Goal: Find specific page/section: Find specific page/section

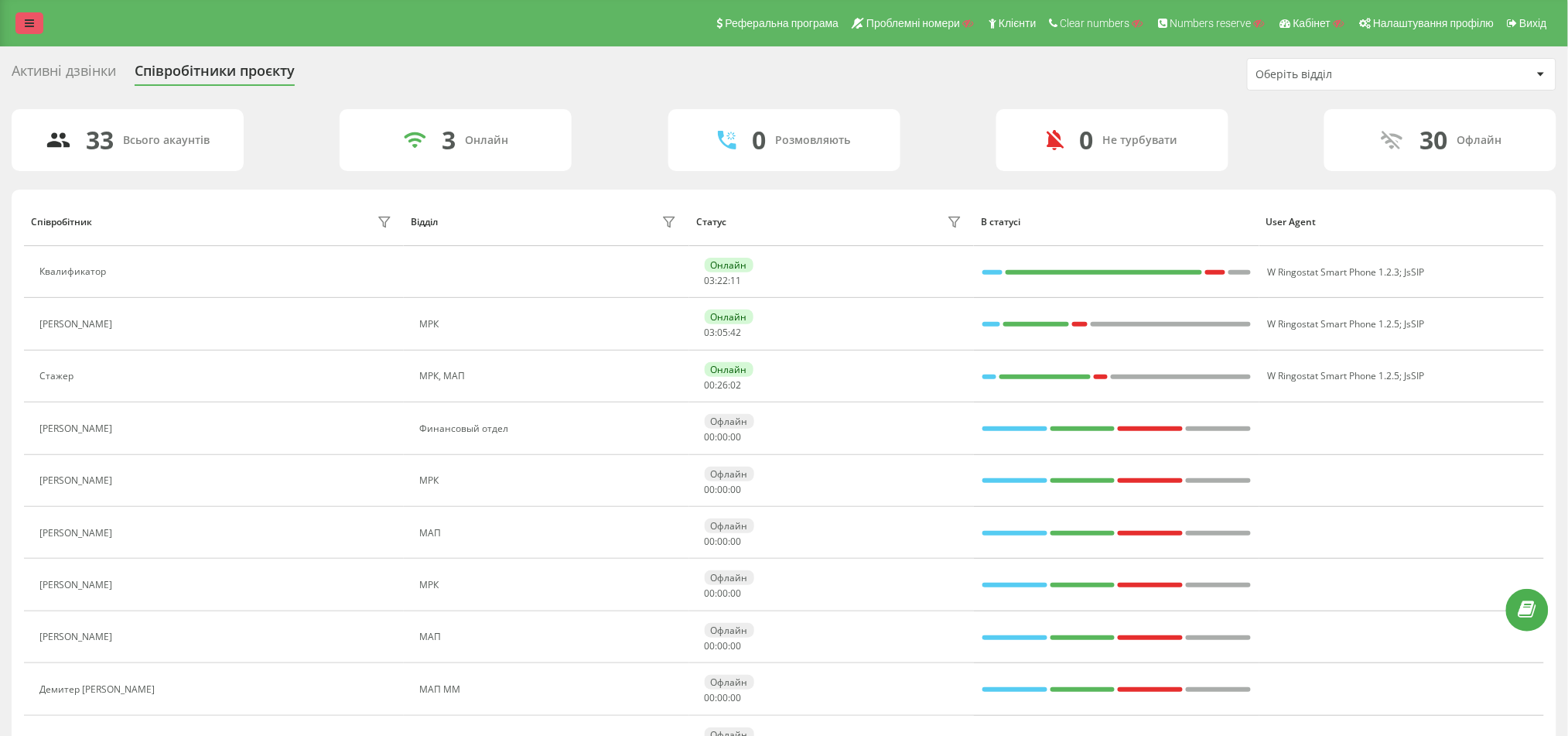
click at [29, 24] on icon at bounding box center [29, 23] width 9 height 11
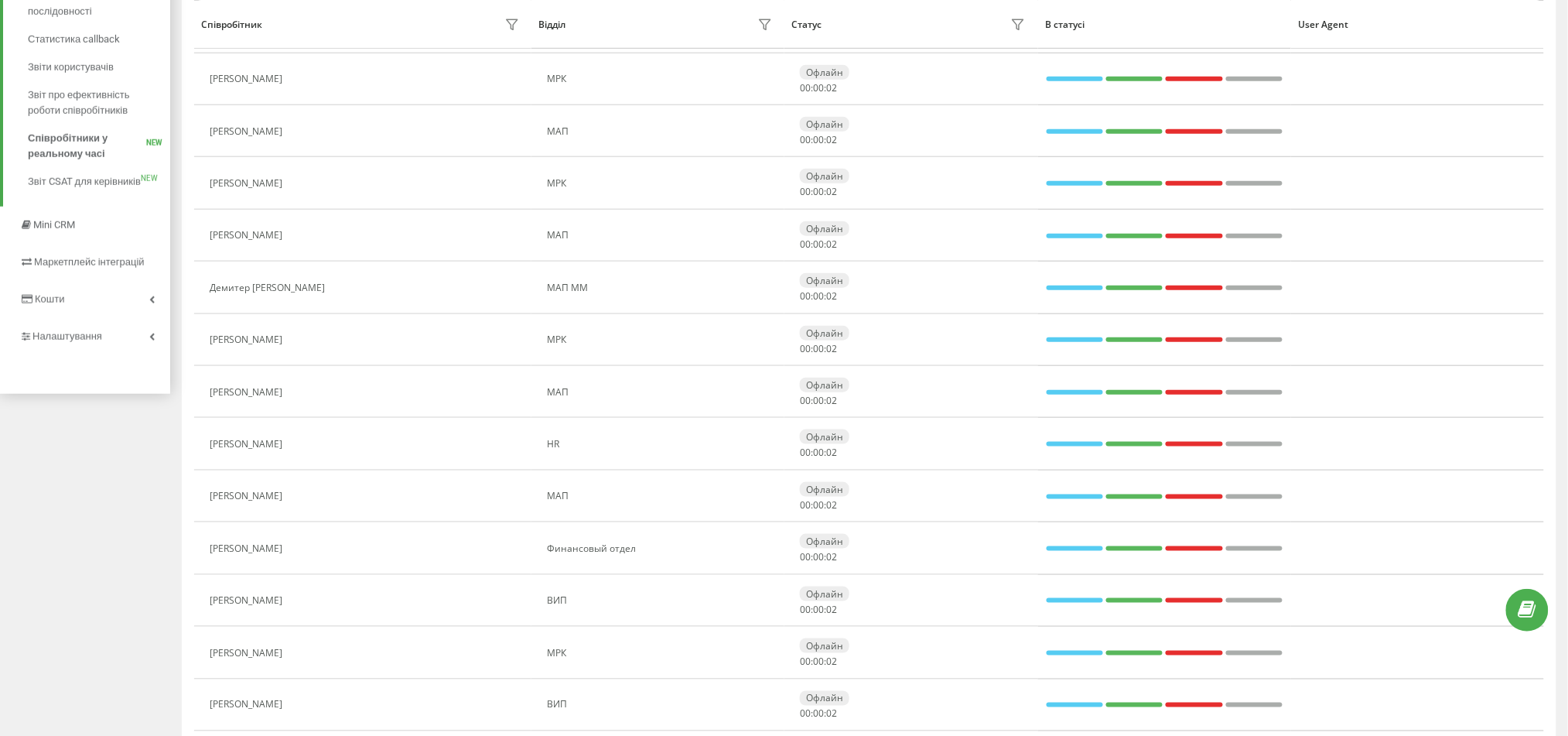
scroll to position [413, 0]
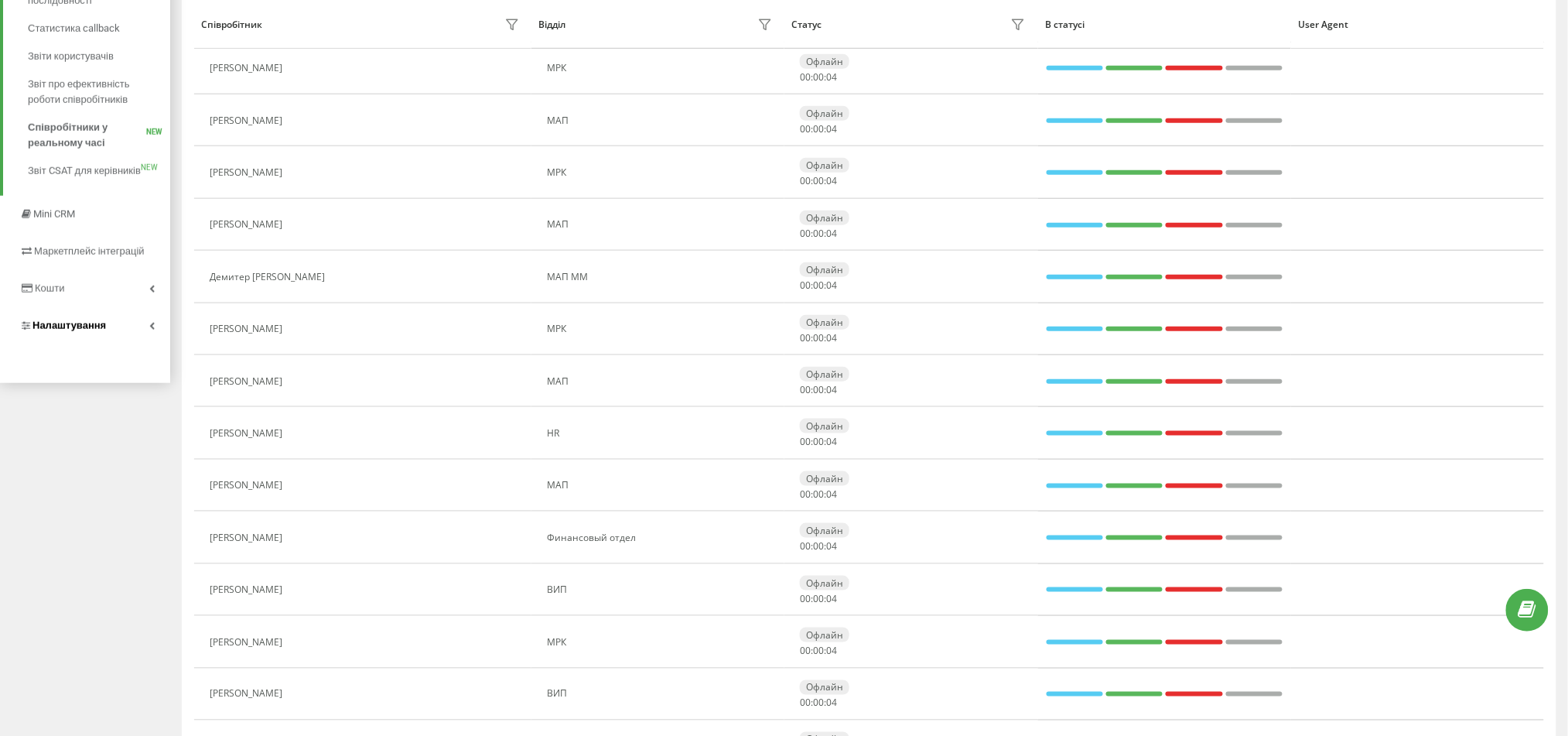
click at [89, 322] on span "Налаштування" at bounding box center [69, 326] width 73 height 12
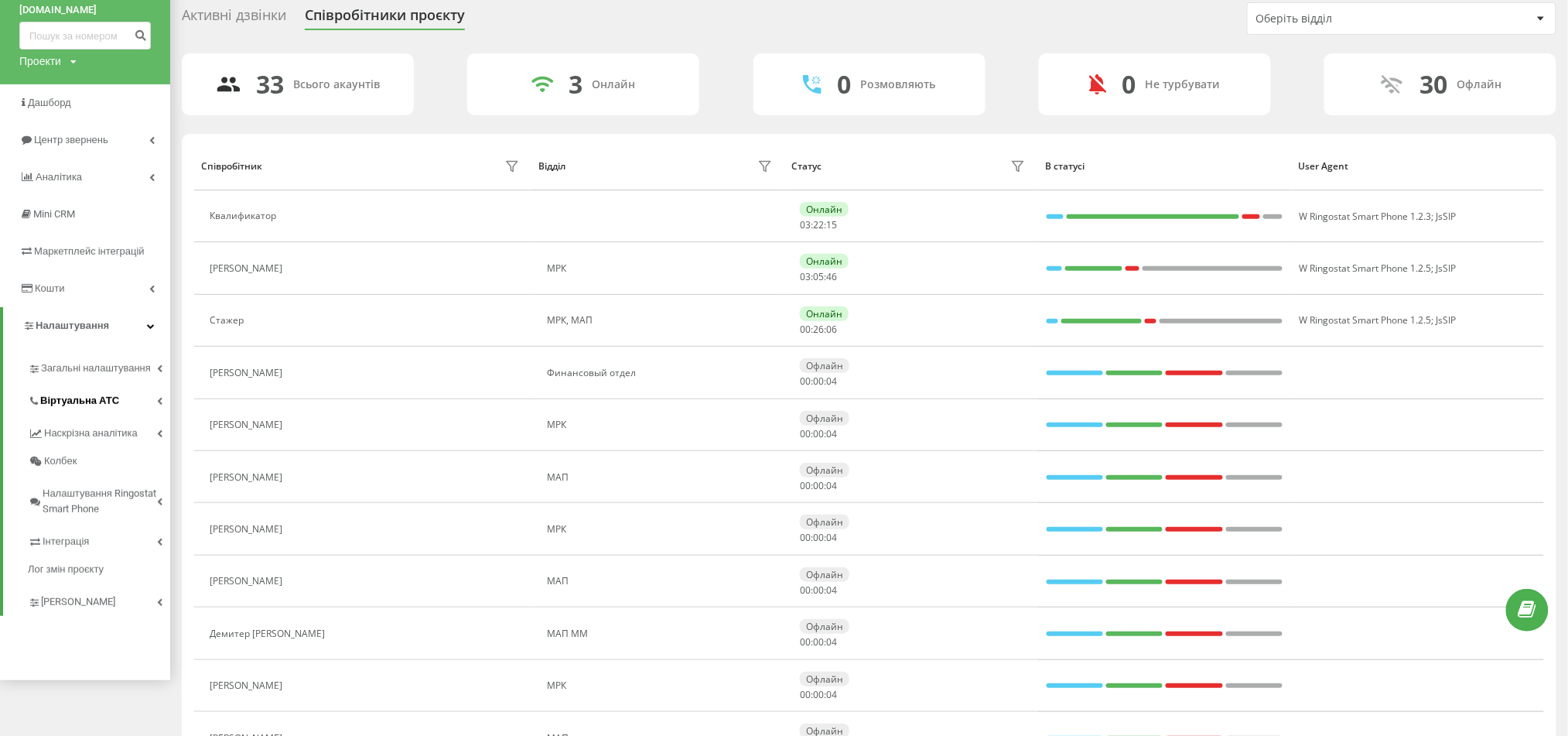
click at [107, 394] on link "Віртуальна АТС" at bounding box center [99, 398] width 143 height 33
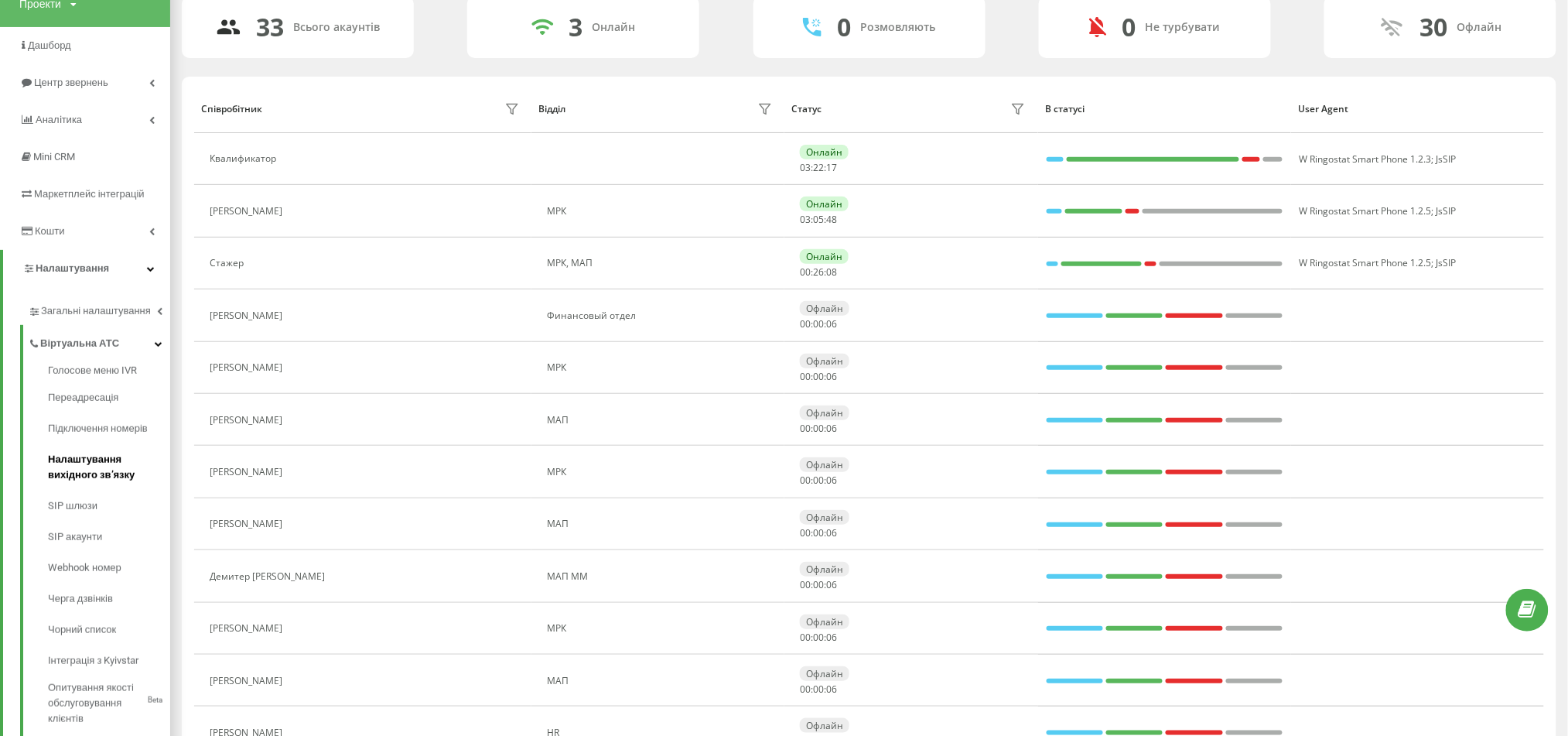
scroll to position [159, 0]
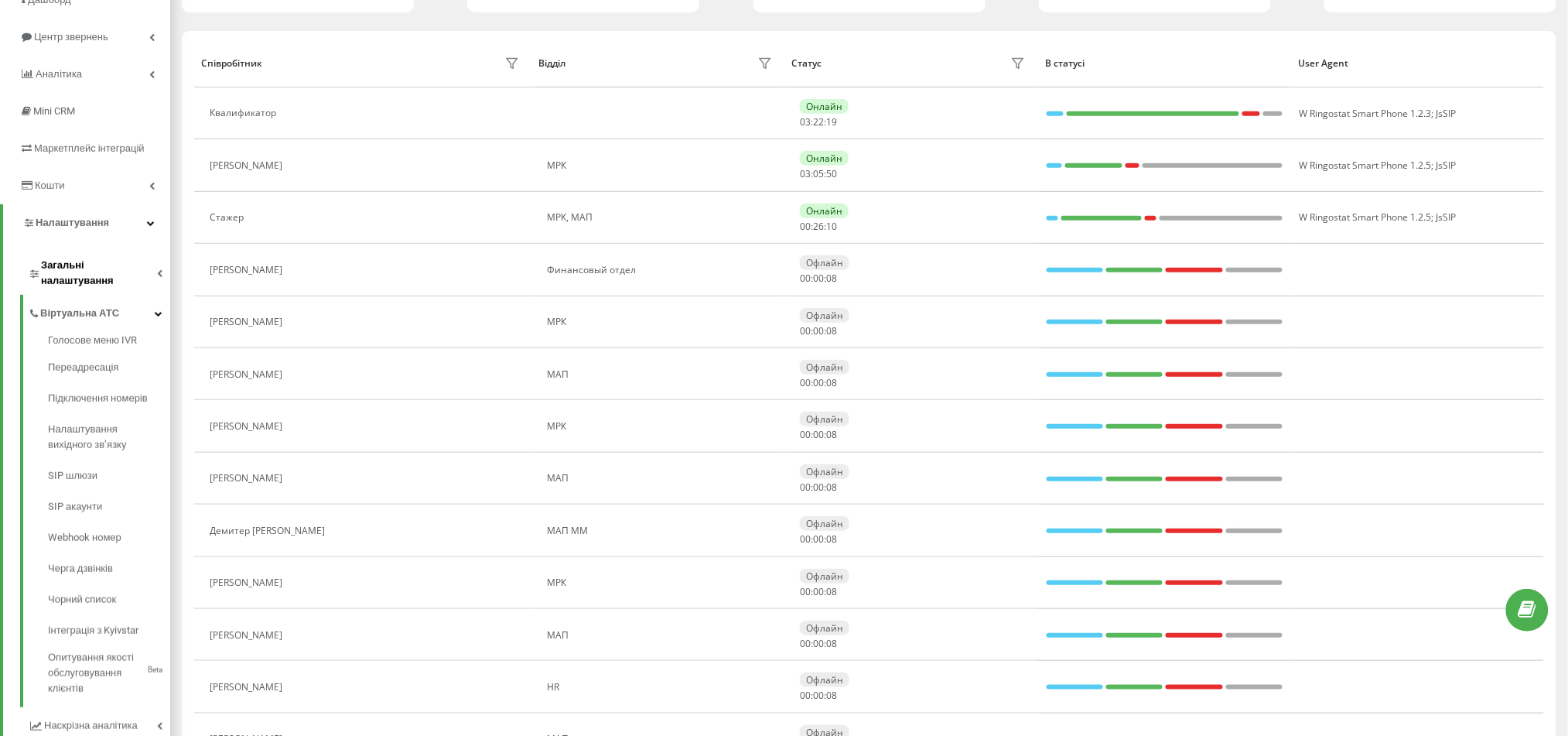
click at [129, 263] on span "Загальні налаштування" at bounding box center [99, 273] width 116 height 31
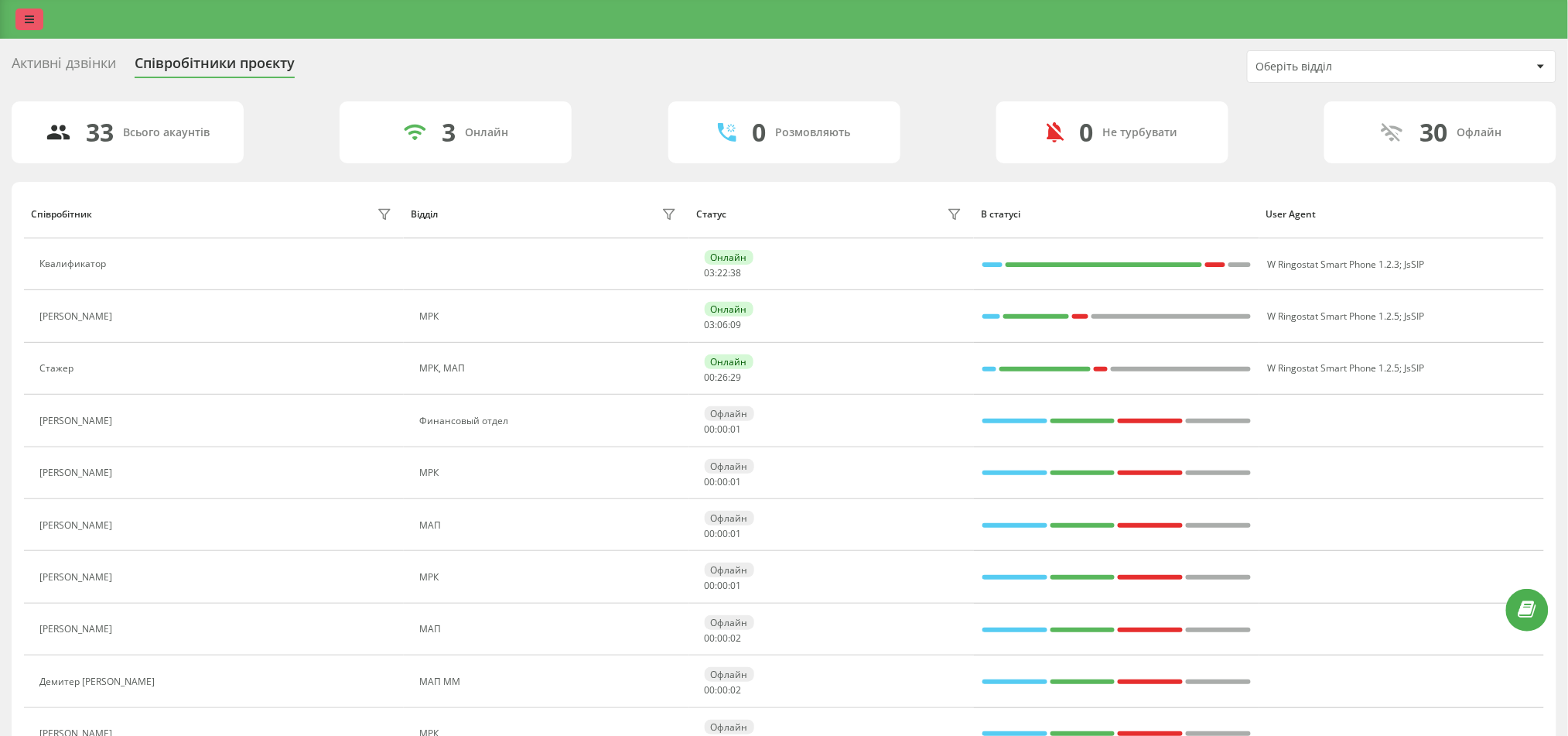
drag, startPoint x: 38, startPoint y: 5, endPoint x: 23, endPoint y: 13, distance: 17.0
click at [23, 13] on div at bounding box center [784, 19] width 1568 height 38
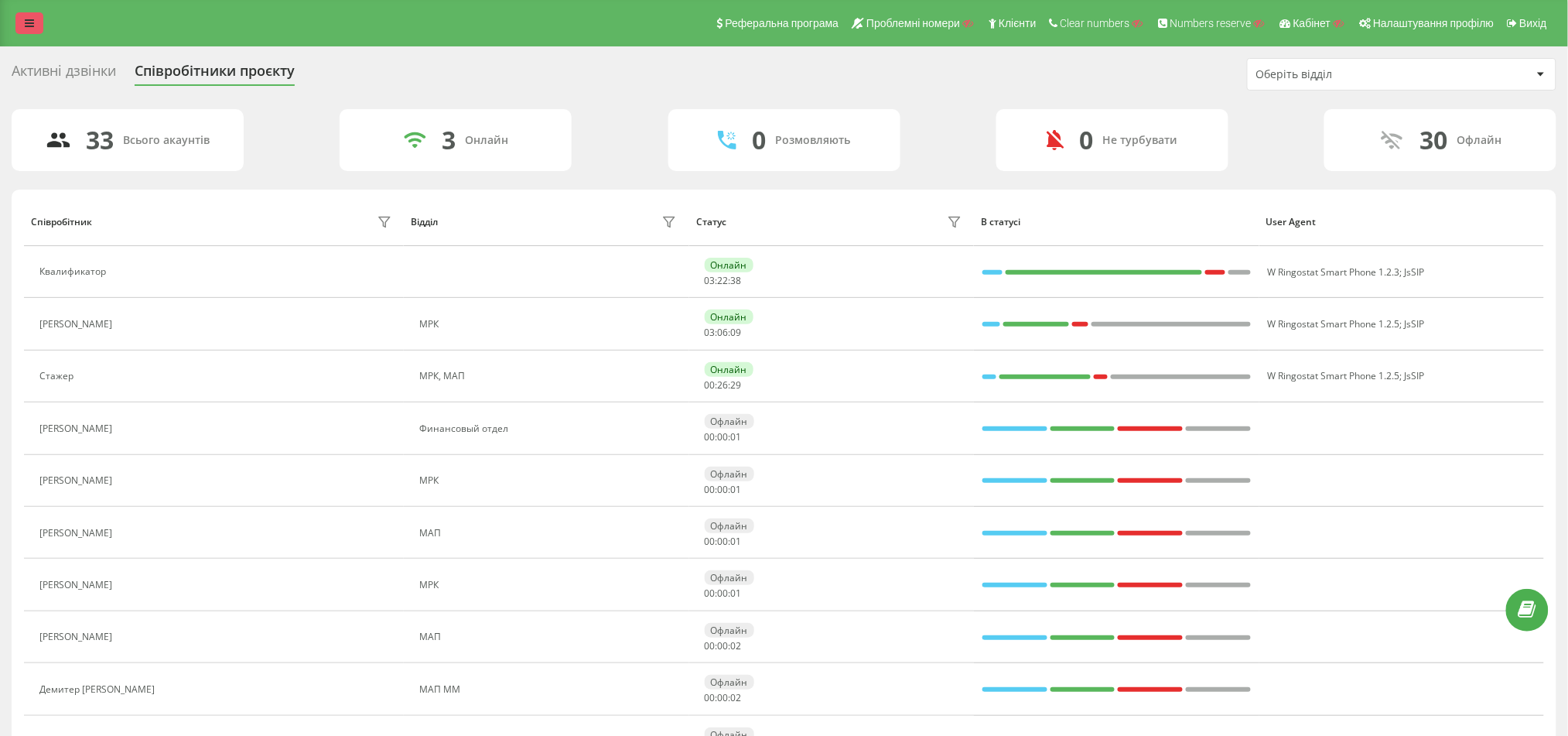
click at [26, 13] on link at bounding box center [29, 23] width 28 height 22
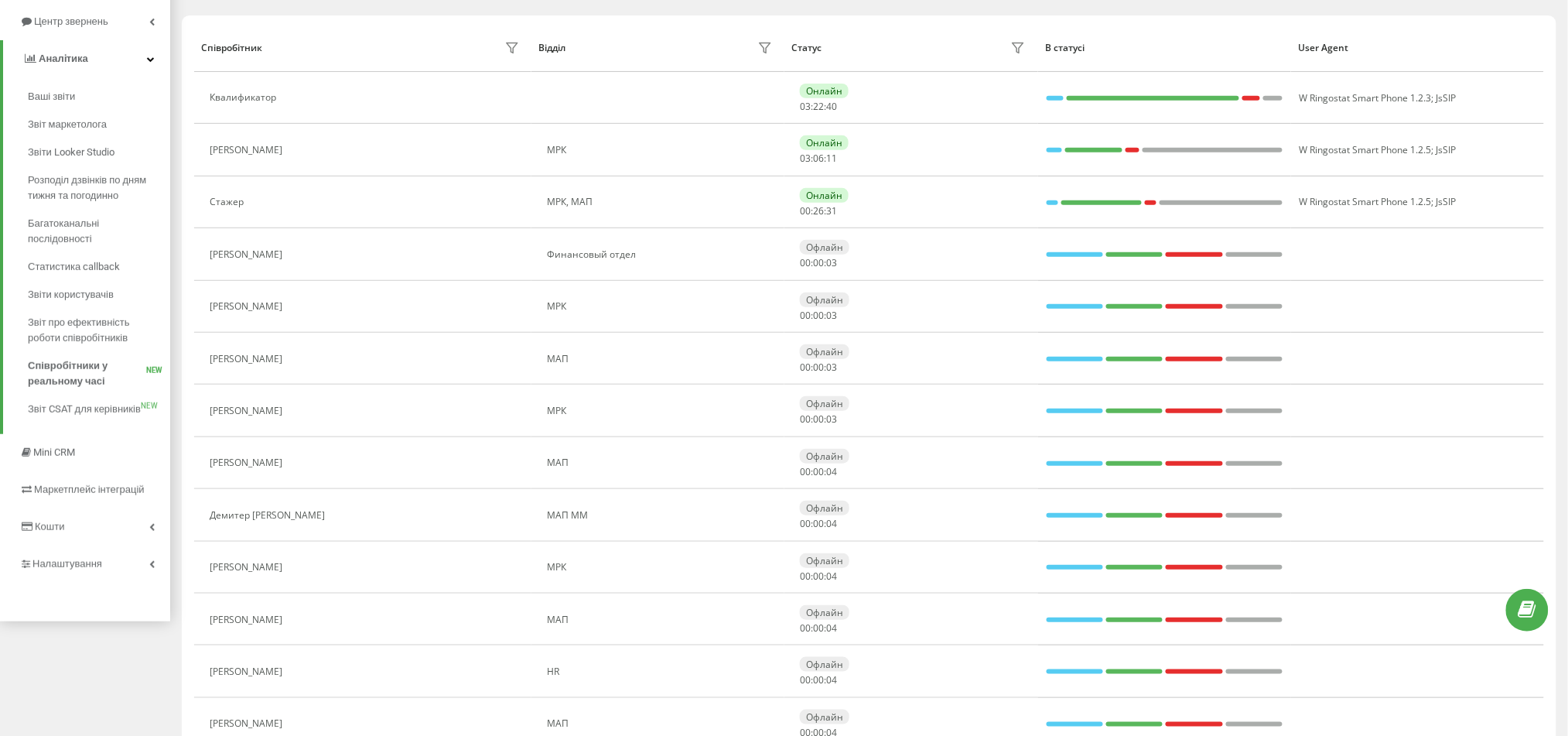
scroll to position [206, 0]
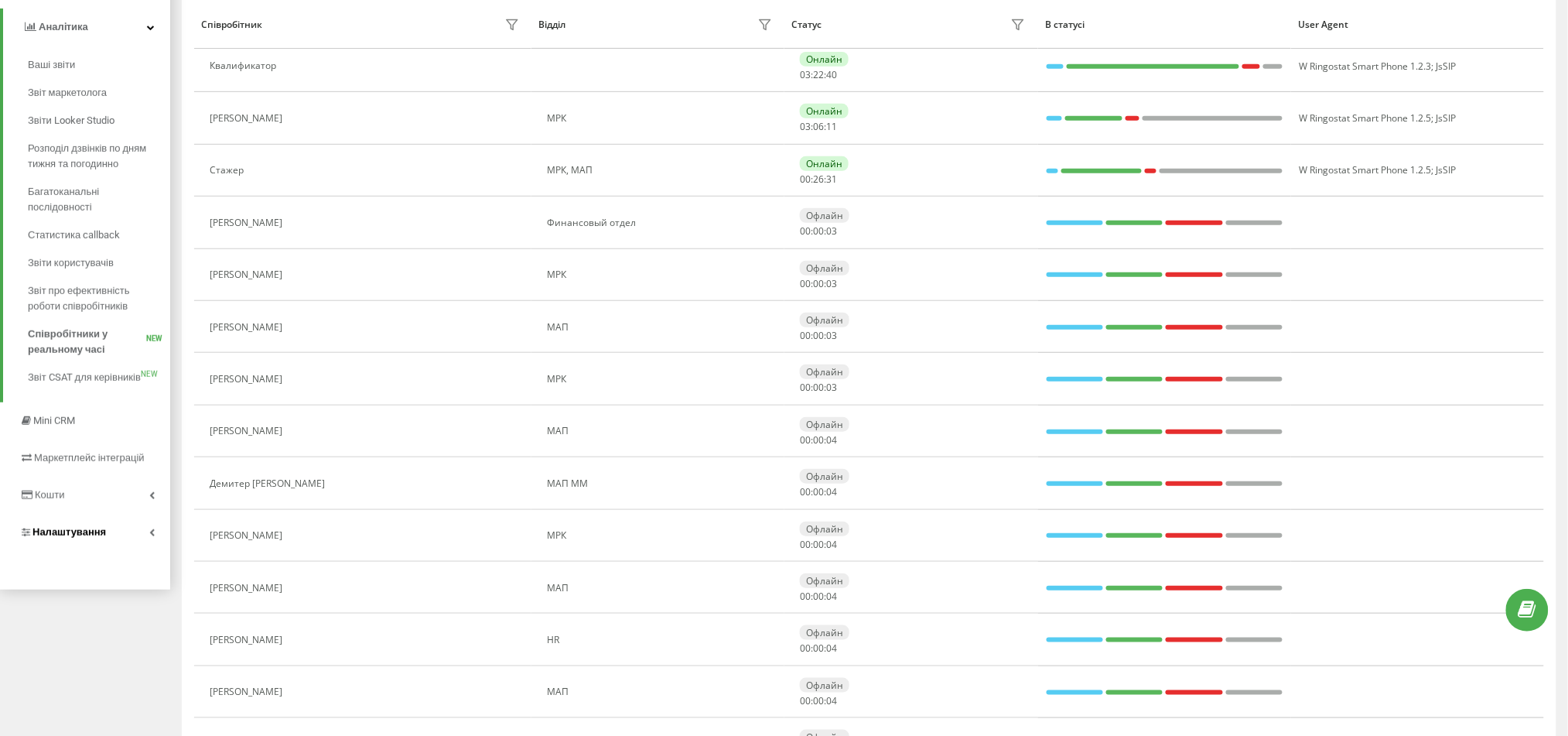
click at [100, 533] on span "Налаштування" at bounding box center [69, 532] width 73 height 12
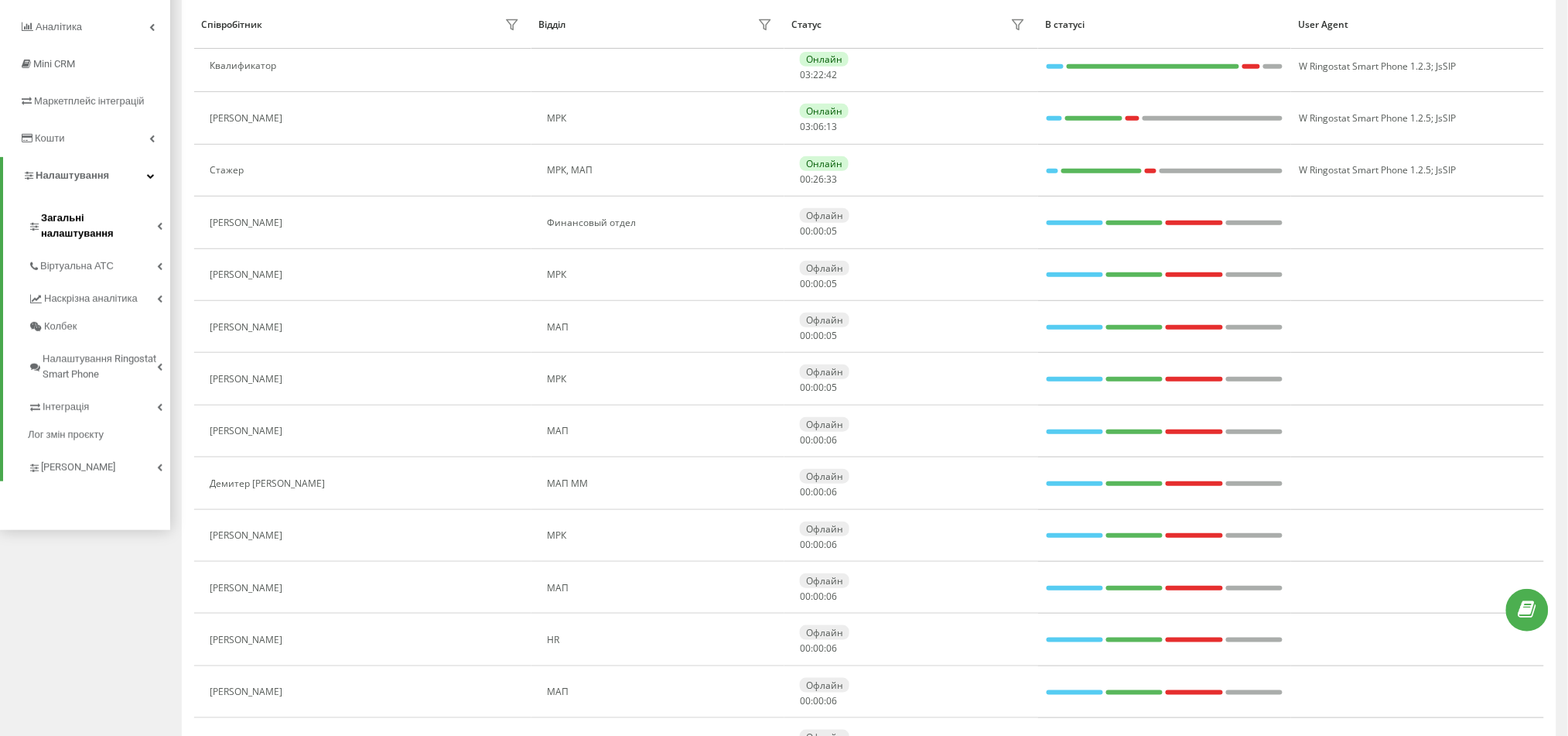
click at [134, 216] on span "Загальні налаштування" at bounding box center [99, 226] width 116 height 31
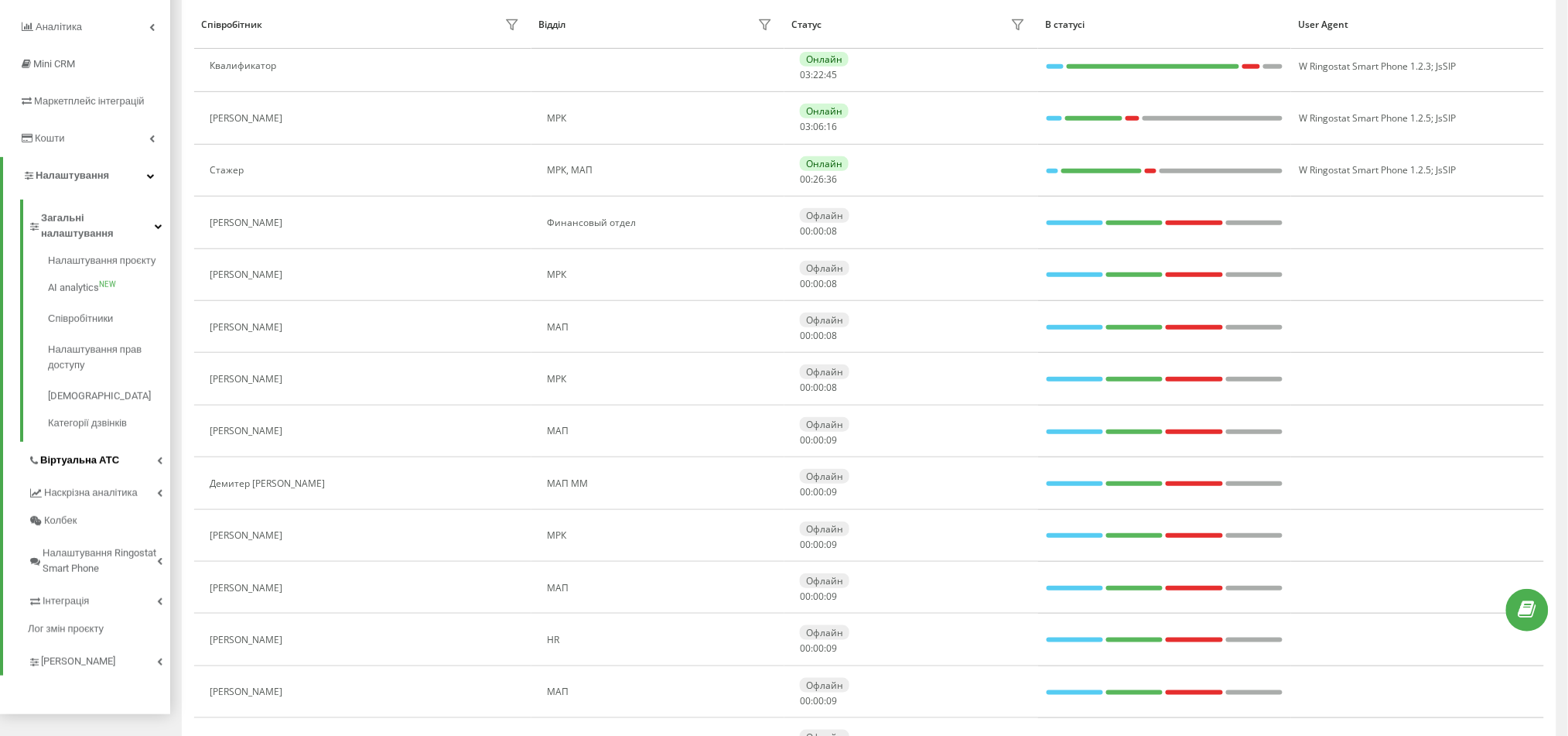
click at [126, 444] on link "Віртуальна АТС" at bounding box center [99, 458] width 143 height 33
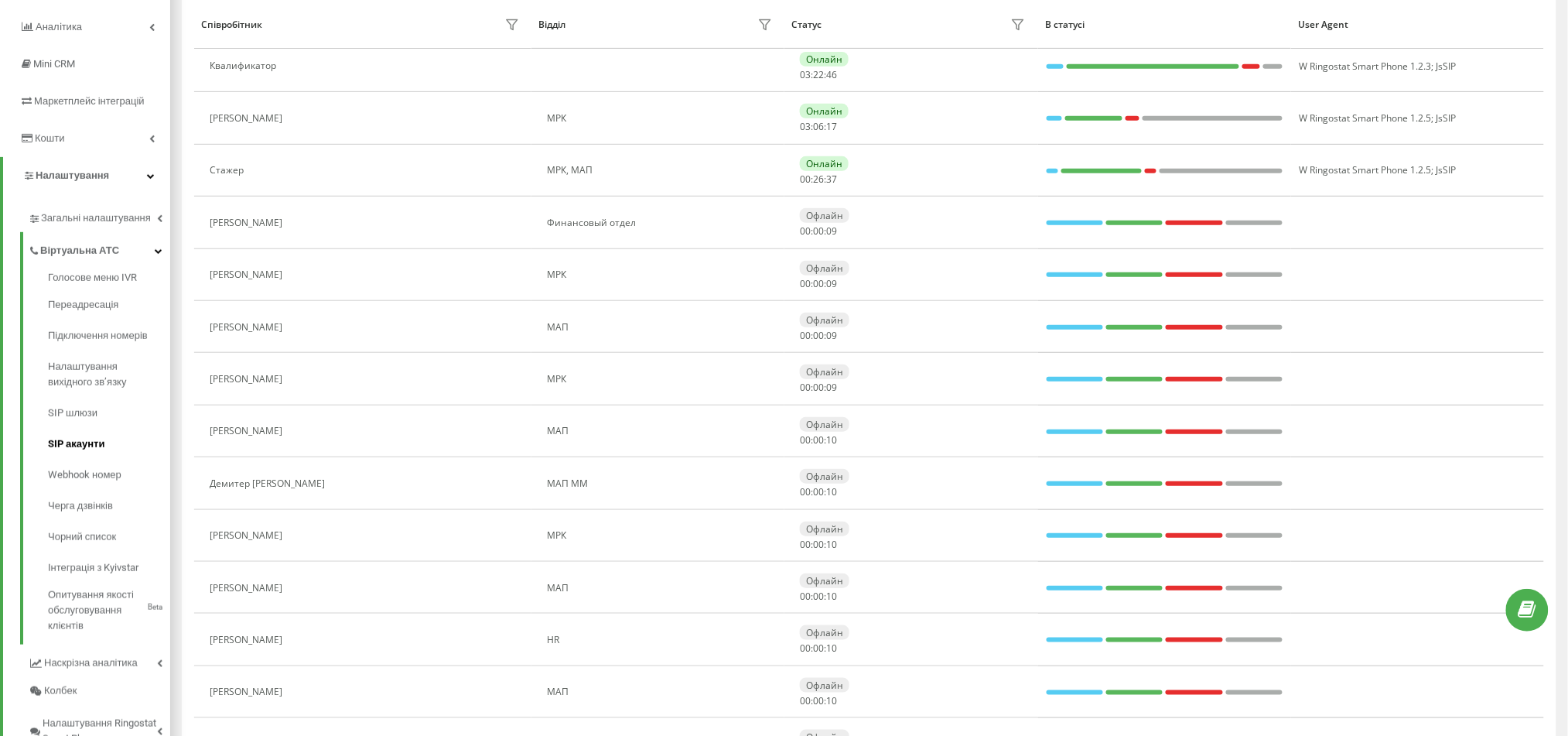
click at [76, 445] on span "SIP акаунти" at bounding box center [76, 444] width 57 height 16
